Goal: Transaction & Acquisition: Subscribe to service/newsletter

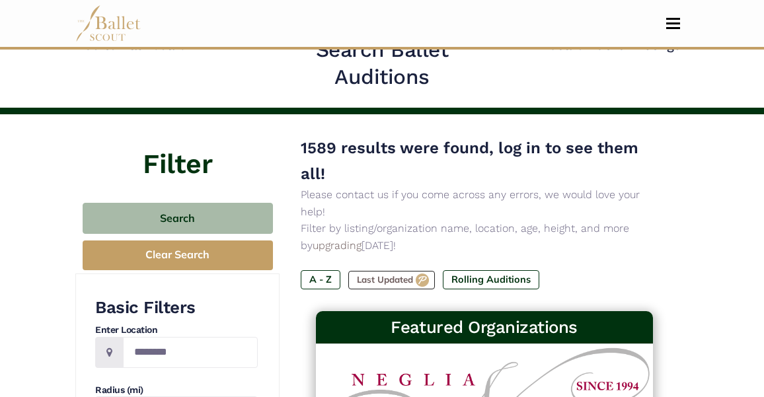
scroll to position [22, 0]
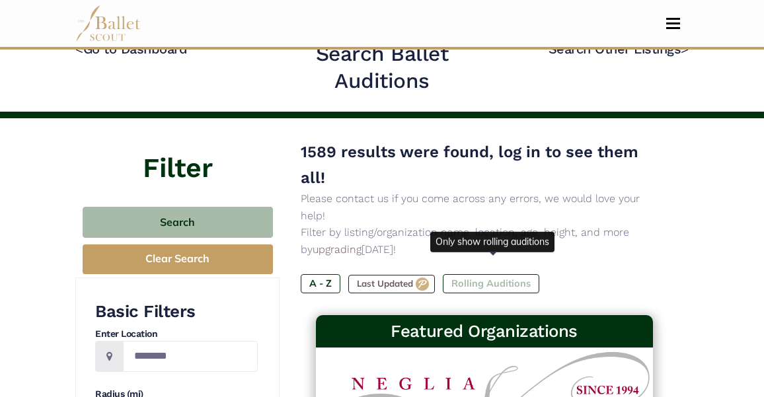
click at [479, 274] on label "Rolling Auditions" at bounding box center [491, 283] width 97 height 19
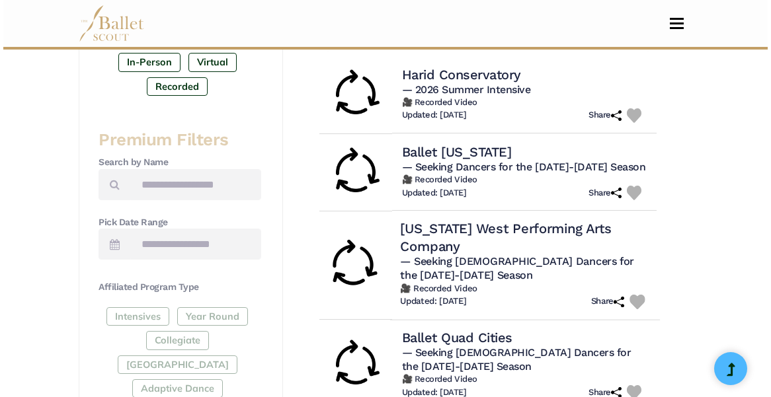
scroll to position [444, 0]
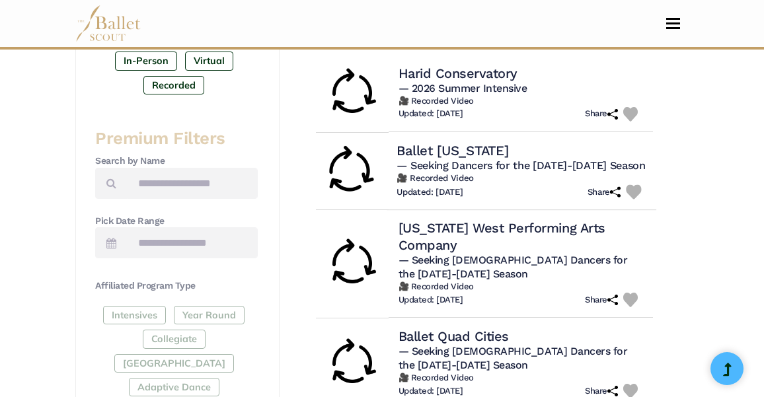
click at [472, 141] on h4 "Ballet Arkansas" at bounding box center [453, 150] width 112 height 18
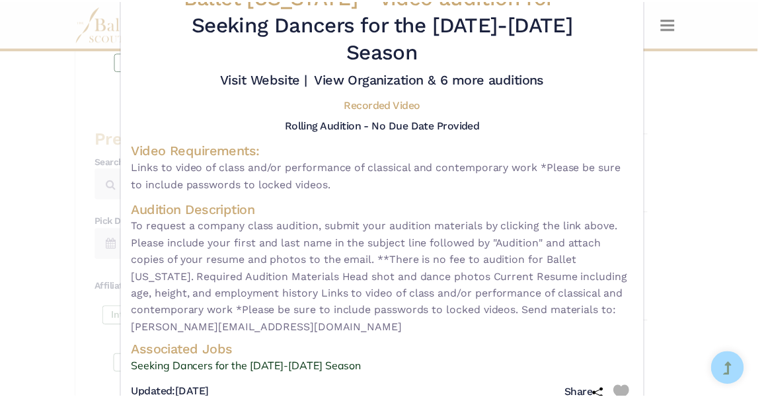
scroll to position [81, 0]
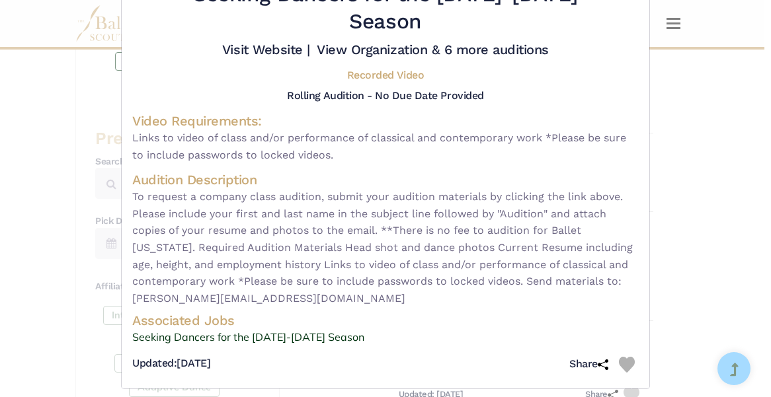
click at [702, 175] on div "Ballet Arkansas - video audition for — Seeking Dancers for the 2026-2027 Season…" at bounding box center [385, 198] width 771 height 397
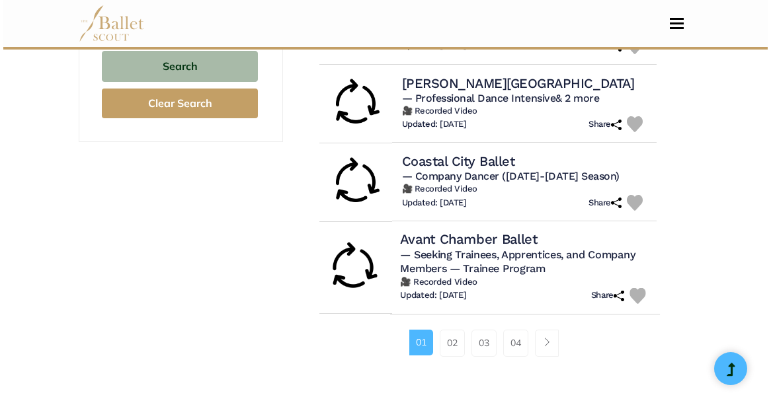
scroll to position [954, 0]
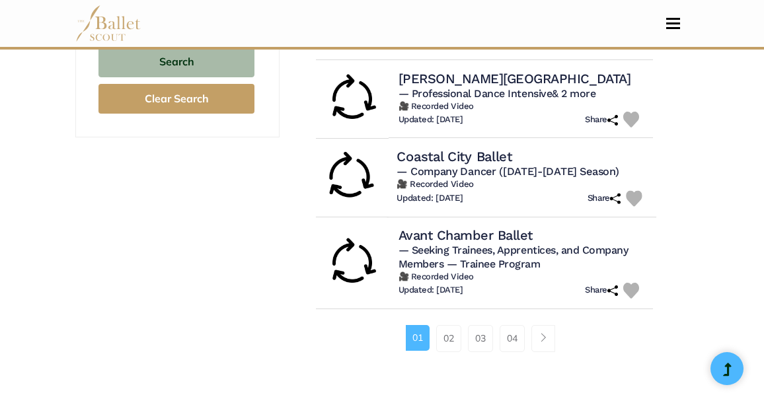
click at [482, 148] on h4 "Coastal City Ballet" at bounding box center [454, 157] width 115 height 18
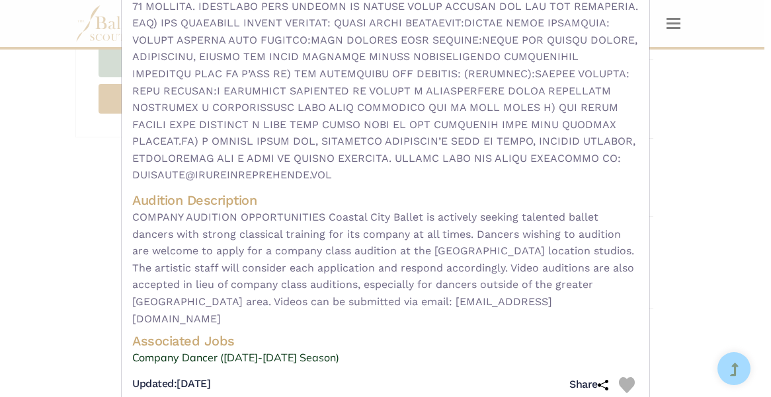
scroll to position [236, 0]
click at [273, 350] on link "Company Dancer (2025-2026 Season)" at bounding box center [385, 358] width 506 height 17
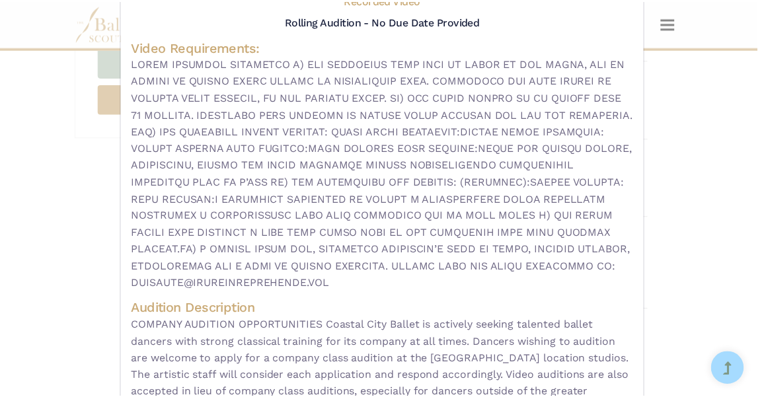
scroll to position [93, 0]
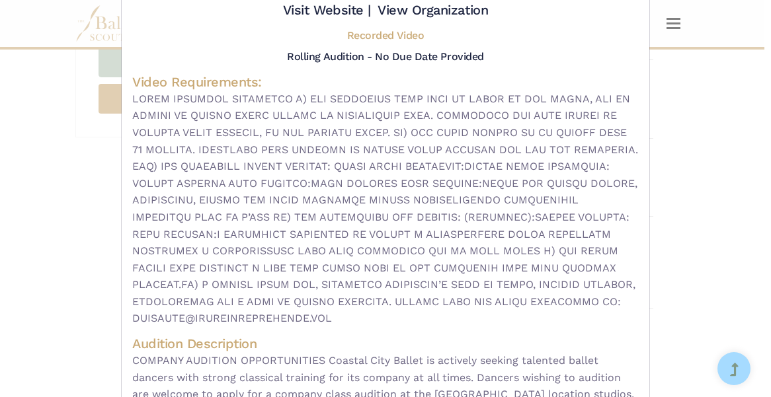
click at [701, 175] on div "Coastal City Ballet - video audition for — Company Dancer (2025-2026 Season) Vi…" at bounding box center [385, 198] width 771 height 397
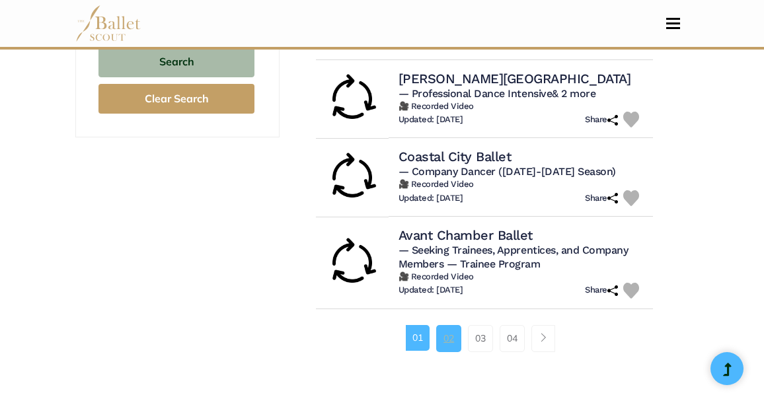
click at [448, 325] on link "02" at bounding box center [448, 338] width 25 height 26
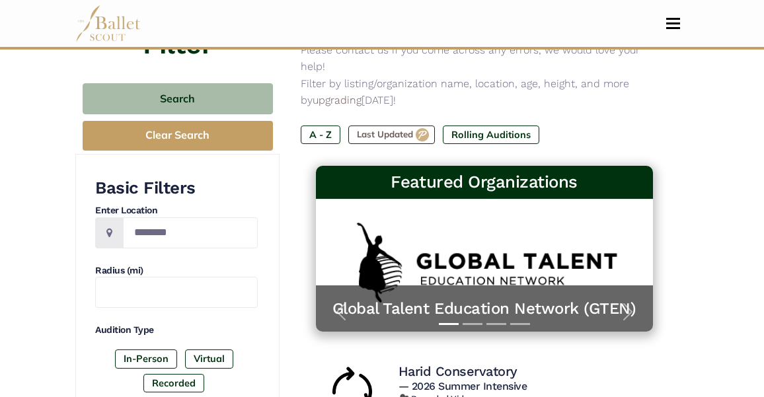
scroll to position [147, 0]
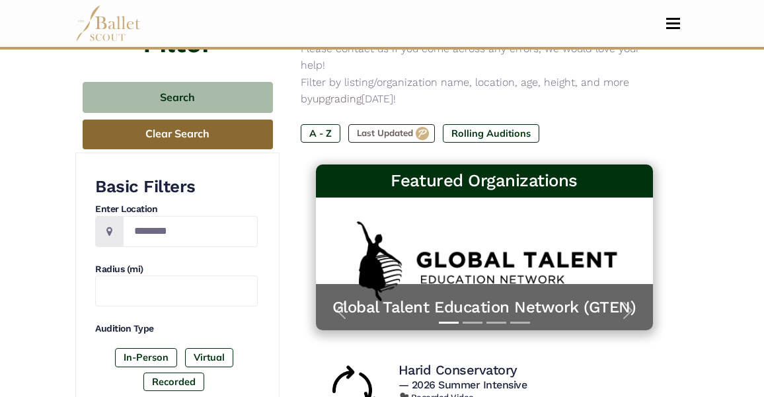
click at [231, 136] on button "Clear Search" at bounding box center [178, 135] width 190 height 30
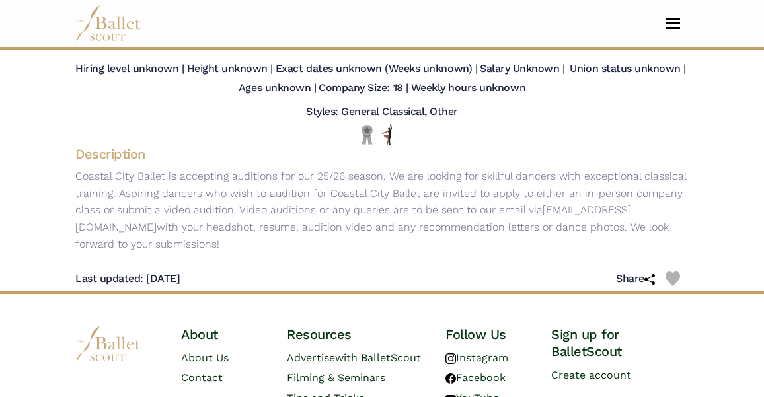
scroll to position [128, 0]
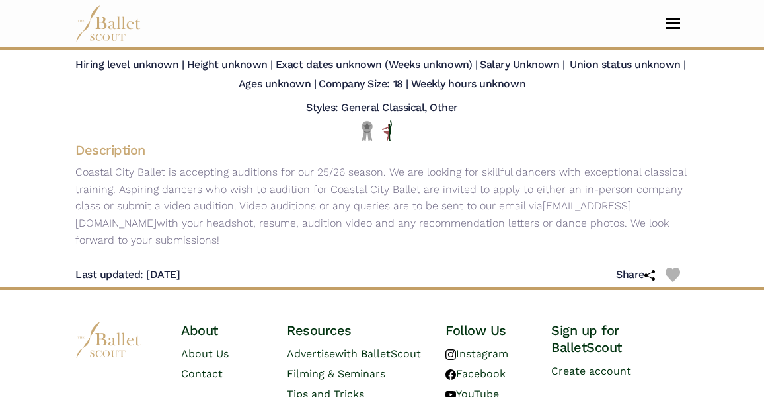
drag, startPoint x: 227, startPoint y: 221, endPoint x: 60, endPoint y: 214, distance: 167.5
click at [60, 214] on body "Premium Feature Make this audition season count. Upgrade to premium for access …" at bounding box center [382, 185] width 764 height 626
copy p "audition@coastalcityballet.com"
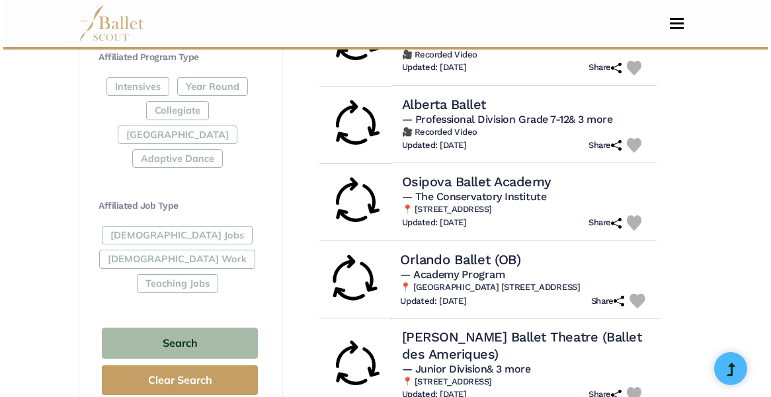
scroll to position [645, 0]
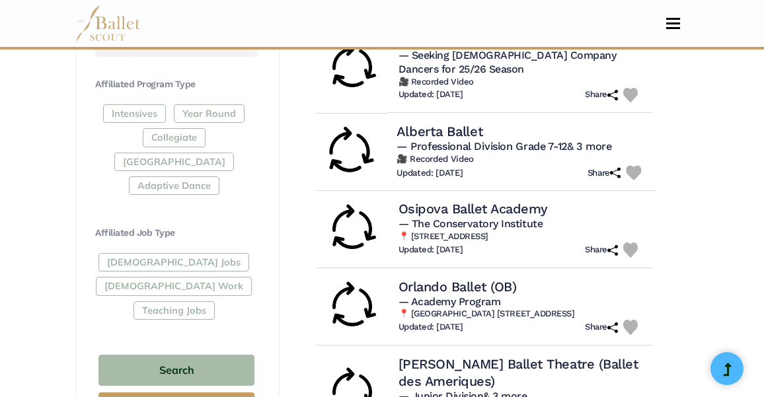
click at [508, 122] on div "Alberta Ballet" at bounding box center [522, 131] width 250 height 18
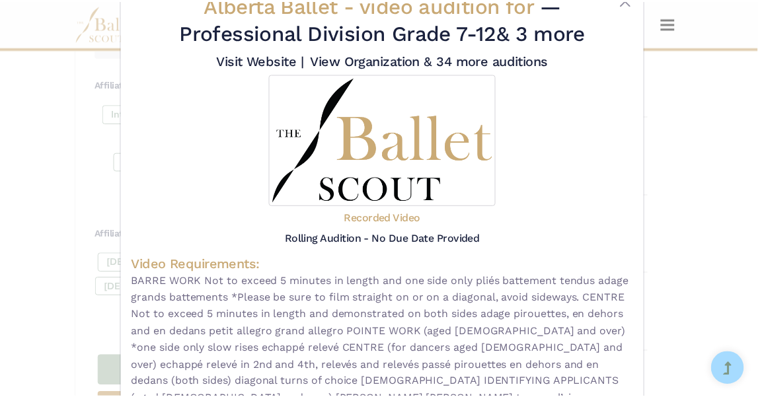
scroll to position [45, 0]
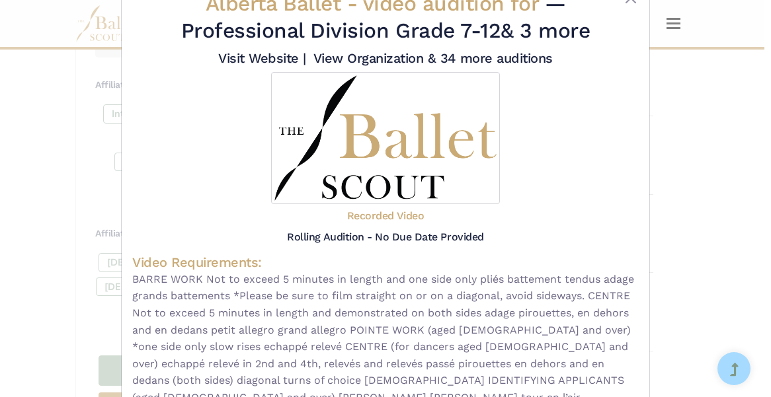
click at [718, 116] on div "Alberta Ballet - video audition for — Professional Division Grade 7-12 & 3 more…" at bounding box center [385, 198] width 771 height 397
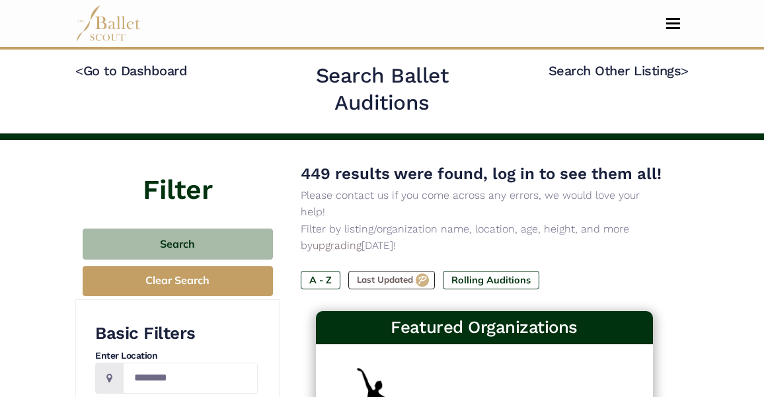
scroll to position [0, 0]
click at [472, 271] on label "Rolling Auditions" at bounding box center [491, 280] width 97 height 19
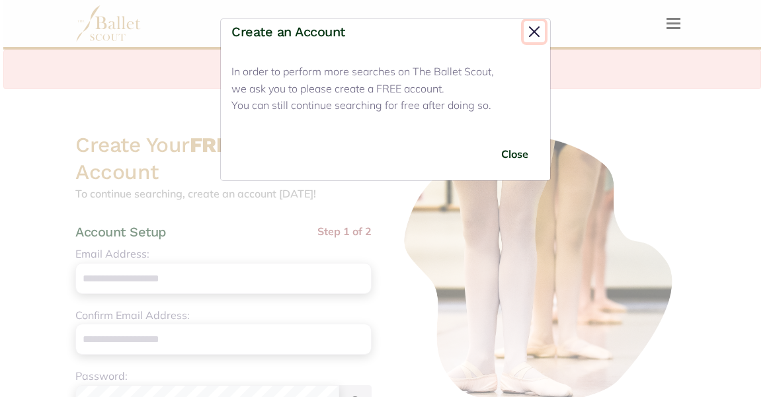
scroll to position [96, 0]
click at [531, 35] on button "Close" at bounding box center [534, 31] width 21 height 21
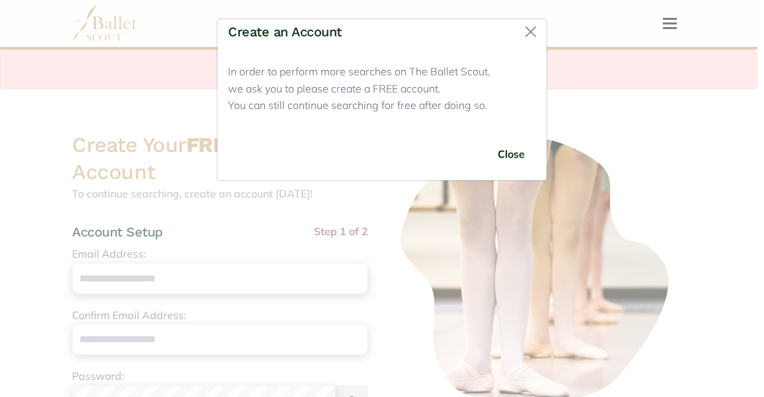
scroll to position [22, 0]
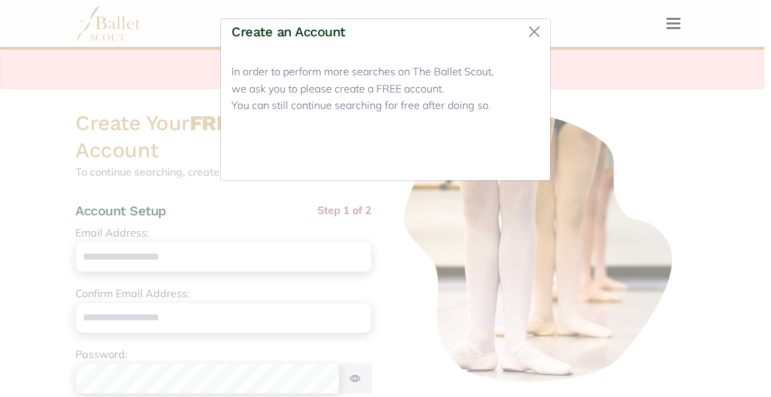
click at [510, 145] on button "Close" at bounding box center [515, 154] width 50 height 31
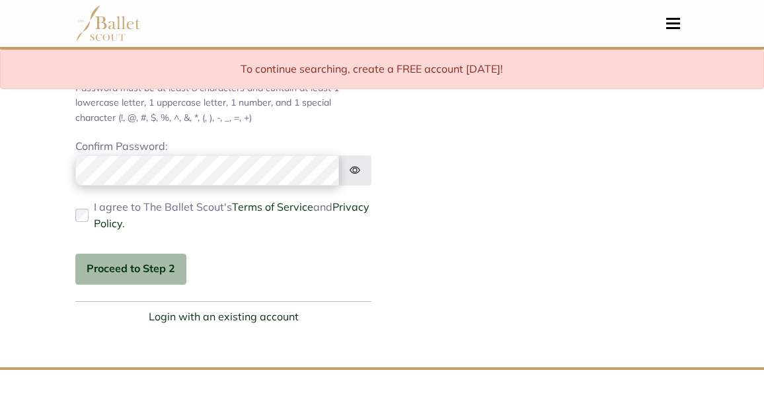
scroll to position [342, 0]
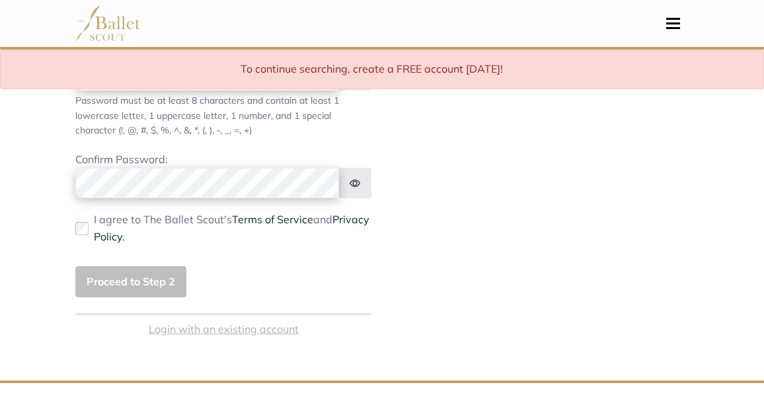
click at [216, 303] on div "Create Your FREE Ballet Scout Account To continue searching, create an account …" at bounding box center [223, 64] width 317 height 549
click at [218, 326] on link "Login with an existing account" at bounding box center [224, 329] width 150 height 17
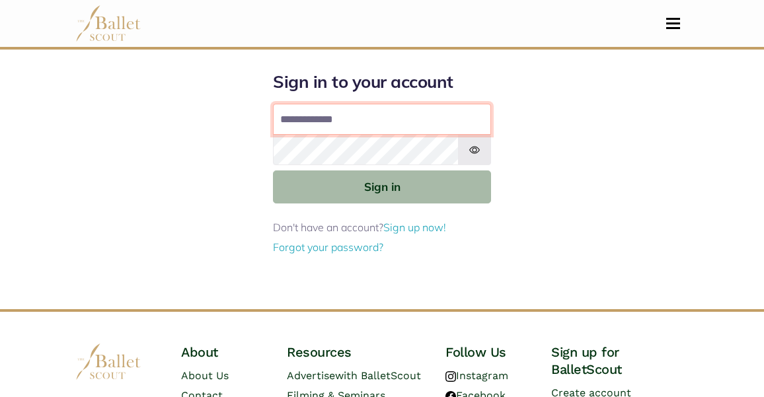
type input "**********"
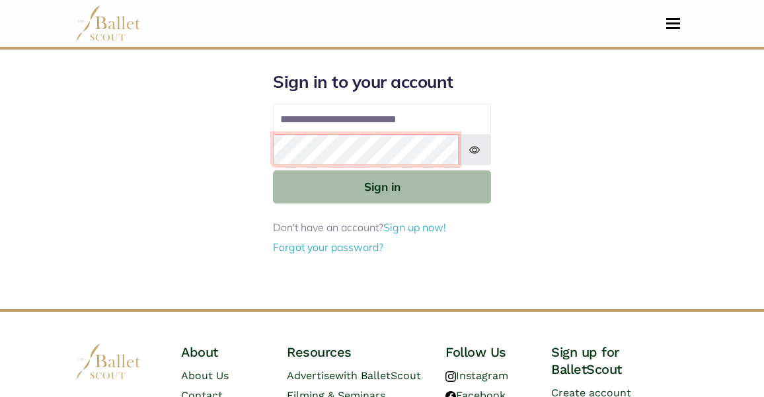
click at [382, 186] on button "Sign in" at bounding box center [382, 187] width 218 height 32
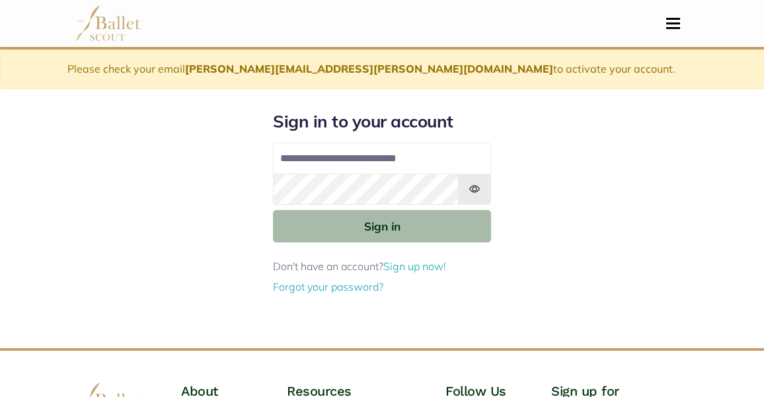
click at [94, 19] on img at bounding box center [108, 23] width 66 height 36
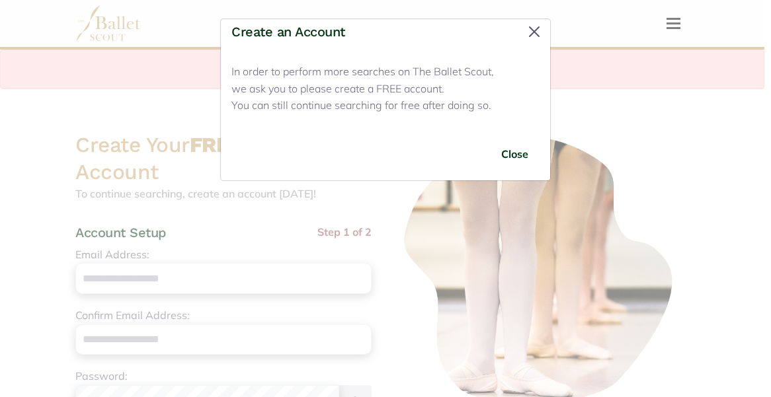
click at [531, 27] on button "Close" at bounding box center [534, 31] width 21 height 21
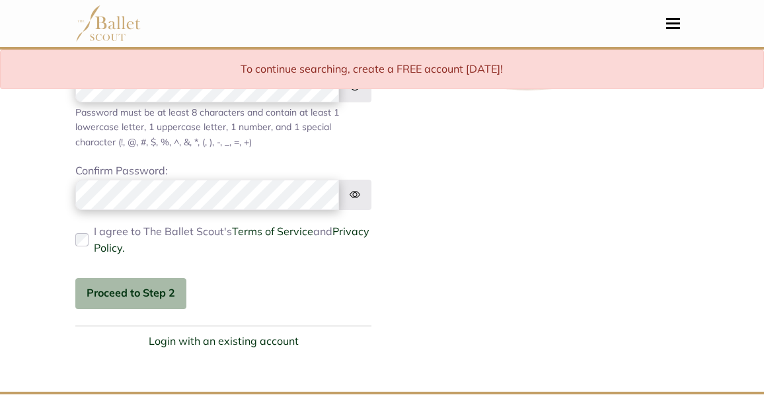
scroll to position [315, 0]
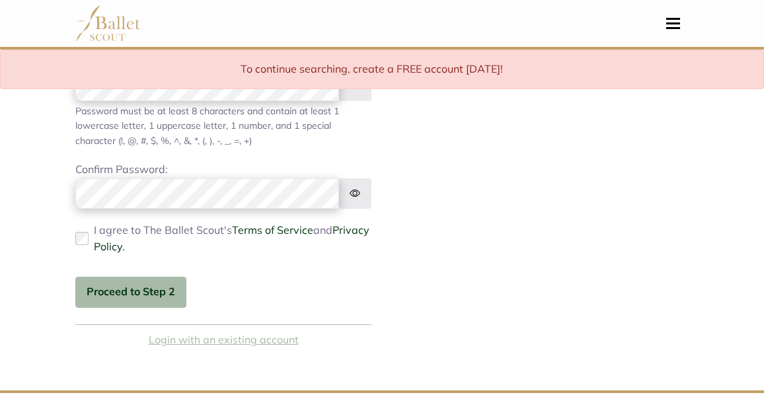
click at [239, 339] on link "Login with an existing account" at bounding box center [224, 340] width 150 height 17
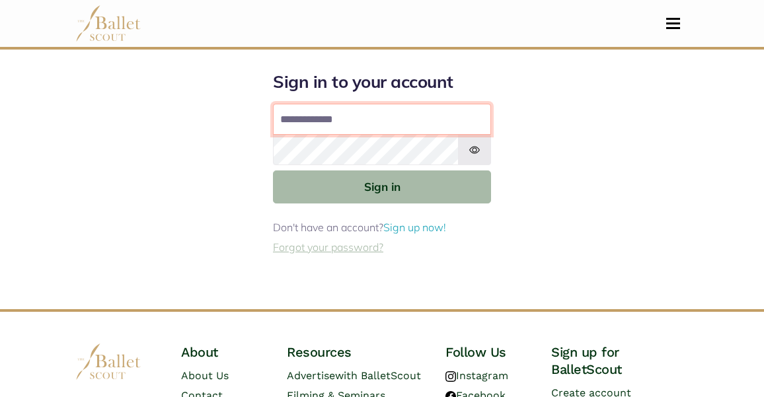
type input "**********"
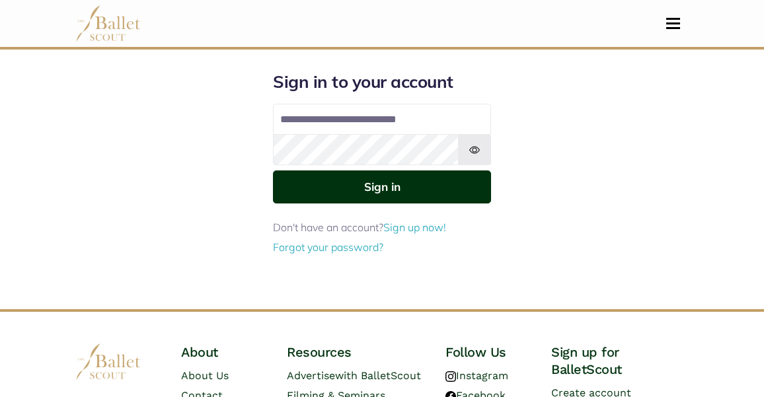
click at [384, 188] on button "Sign in" at bounding box center [382, 187] width 218 height 32
